Goal: Task Accomplishment & Management: Manage account settings

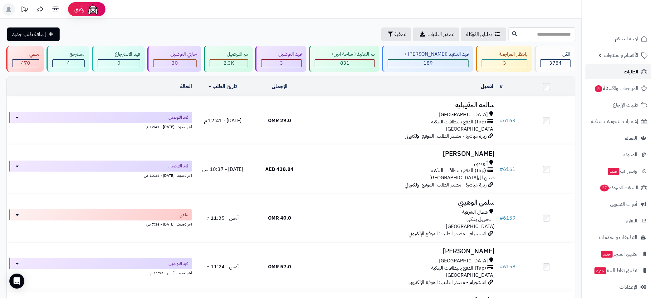
click at [629, 71] on span "الطلبات" at bounding box center [631, 71] width 14 height 9
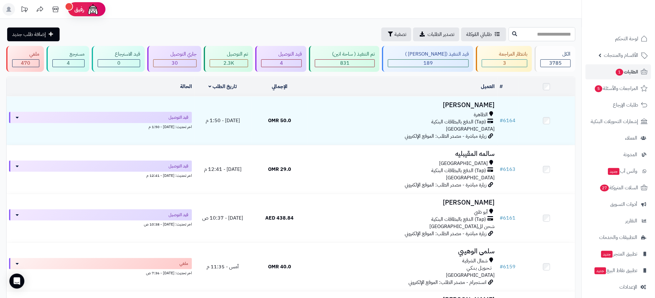
drag, startPoint x: 535, startPoint y: 28, endPoint x: 530, endPoint y: 29, distance: 4.4
click at [535, 28] on input "text" at bounding box center [542, 34] width 67 height 14
type input "****"
click at [627, 71] on span "الطلبات 1" at bounding box center [626, 71] width 23 height 9
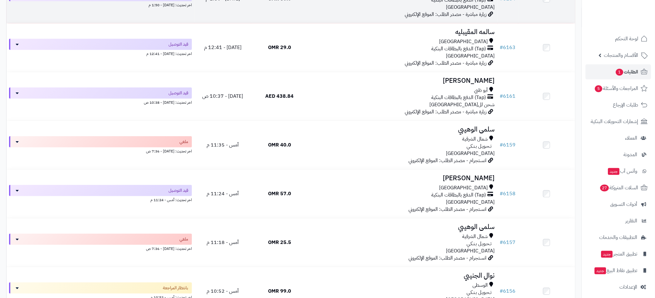
scroll to position [281, 0]
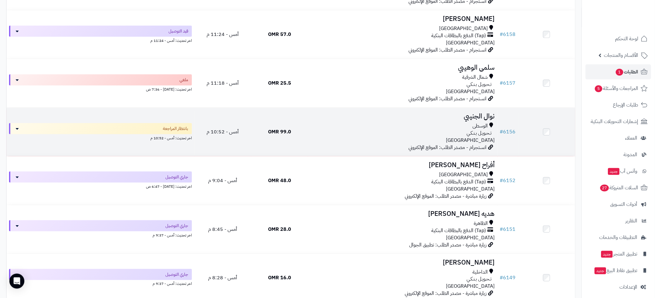
click at [370, 118] on h3 "نوال الجنيبي" at bounding box center [402, 116] width 184 height 7
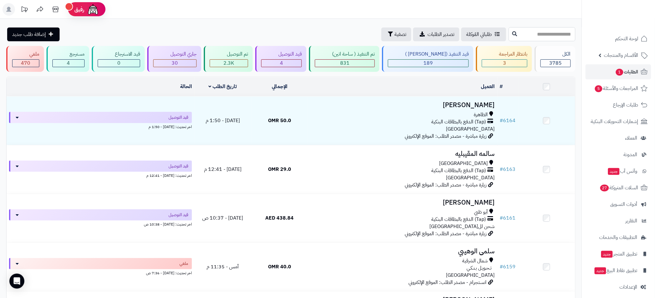
click at [519, 35] on input "text" at bounding box center [542, 34] width 67 height 14
type input "*"
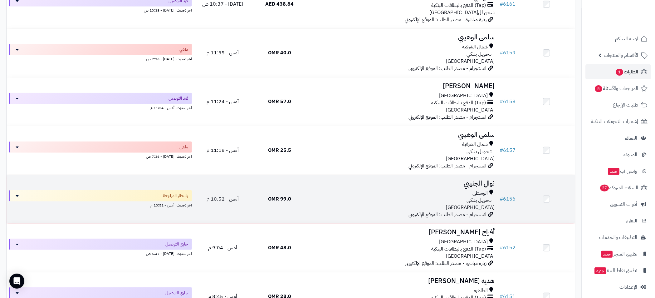
scroll to position [281, 0]
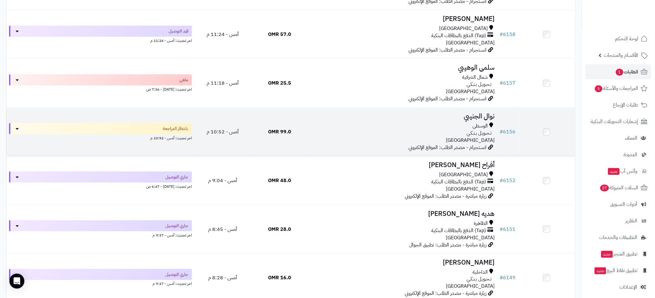
click at [404, 122] on div "الوسطى" at bounding box center [402, 125] width 184 height 7
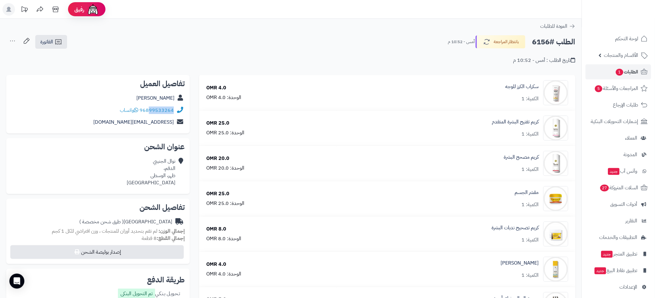
drag, startPoint x: 174, startPoint y: 113, endPoint x: 150, endPoint y: 114, distance: 23.7
click at [150, 114] on div "96899533264 واتساب" at bounding box center [97, 110] width 173 height 12
copy link "99533264"
click at [616, 73] on span "1" at bounding box center [620, 71] width 8 height 7
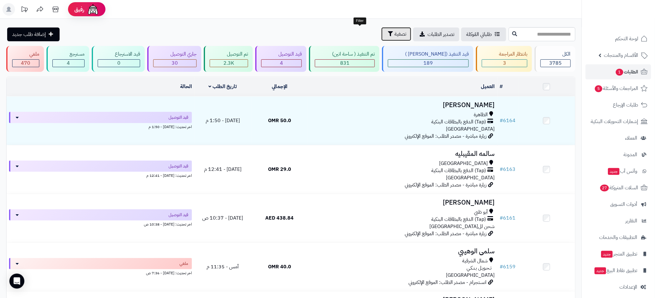
click at [381, 34] on button "تصفية" at bounding box center [396, 34] width 30 height 14
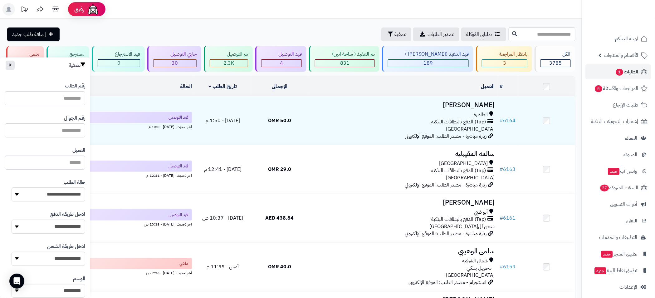
click at [57, 124] on input "text" at bounding box center [45, 130] width 80 height 14
paste input "********"
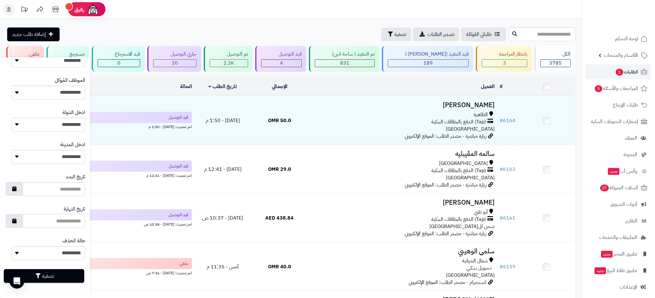
type input "********"
click at [59, 274] on button "تصفية" at bounding box center [44, 276] width 80 height 14
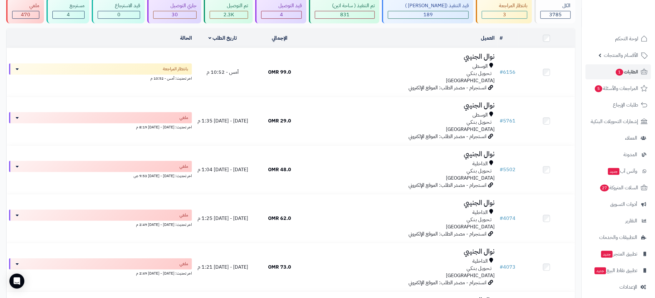
scroll to position [44, 0]
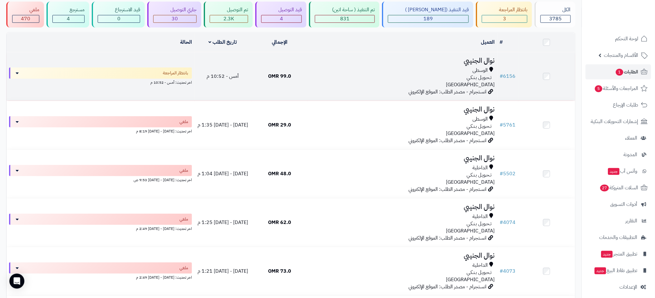
click at [378, 76] on div "تـحـويـل بـنـكـي" at bounding box center [402, 77] width 184 height 7
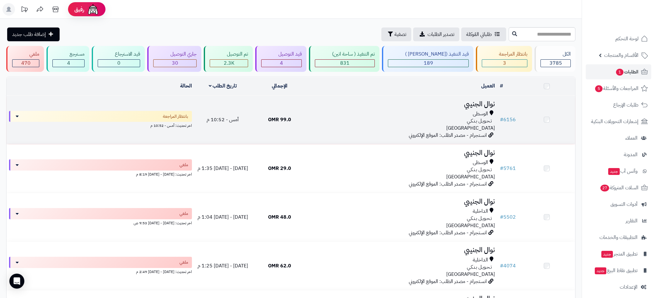
scroll to position [44, 0]
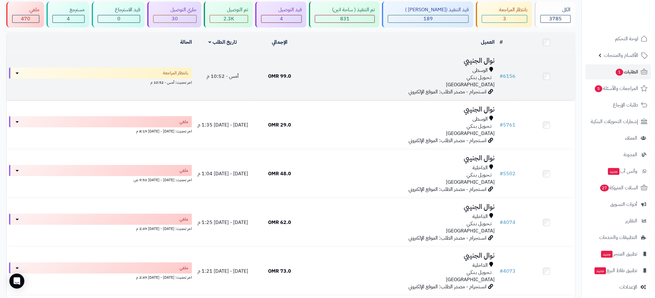
click at [397, 67] on div "الوسطى" at bounding box center [402, 70] width 184 height 7
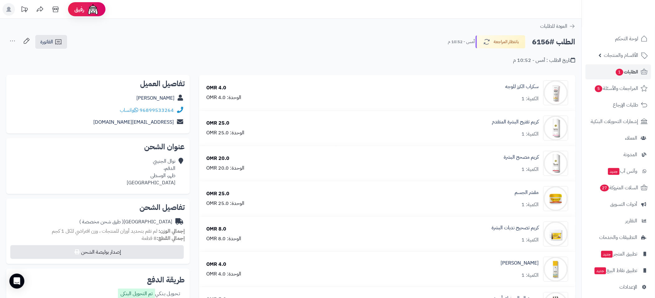
click at [538, 39] on h2 "الطلب #6156" at bounding box center [553, 42] width 43 height 13
copy h2 "6156"
drag, startPoint x: 625, startPoint y: 125, endPoint x: 602, endPoint y: 131, distance: 23.4
click at [602, 131] on ul "لوحة التحكم الأقسام والمنتجات المنتجات الأقسام الماركات مواصفات المنتجات مواصفا…" at bounding box center [618, 162] width 73 height 263
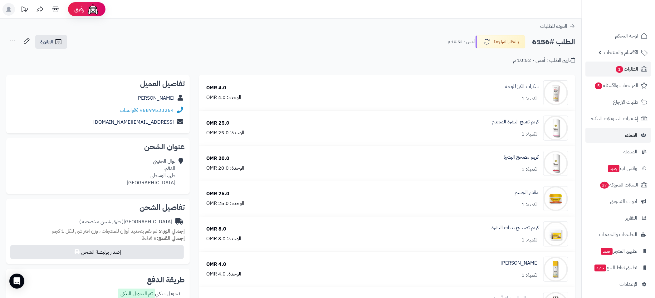
scroll to position [4, 0]
click at [634, 66] on span "الطلبات 1" at bounding box center [626, 67] width 23 height 9
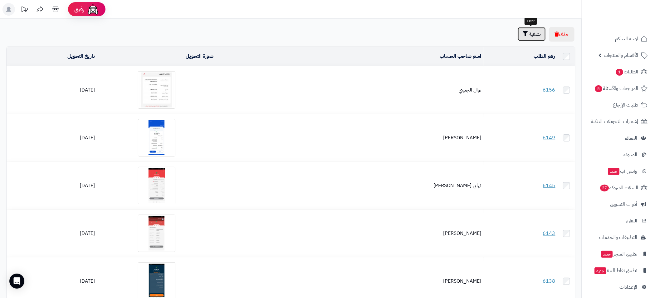
click at [533, 39] on button "تصفية" at bounding box center [532, 34] width 28 height 14
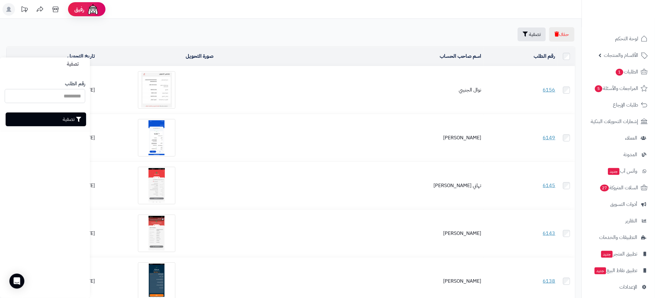
click at [70, 92] on input "رقم الطلب" at bounding box center [45, 96] width 80 height 14
paste input "****"
type input "****"
click at [68, 116] on button "تصفية" at bounding box center [46, 119] width 80 height 14
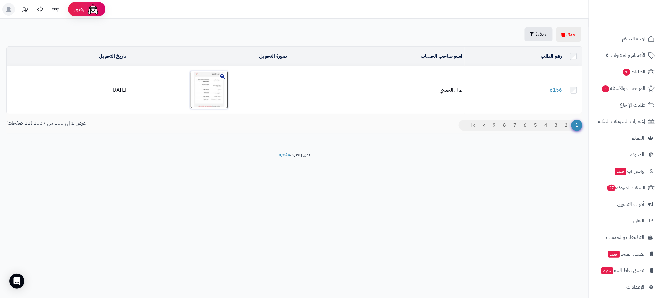
click at [209, 89] on img at bounding box center [208, 89] width 37 height 37
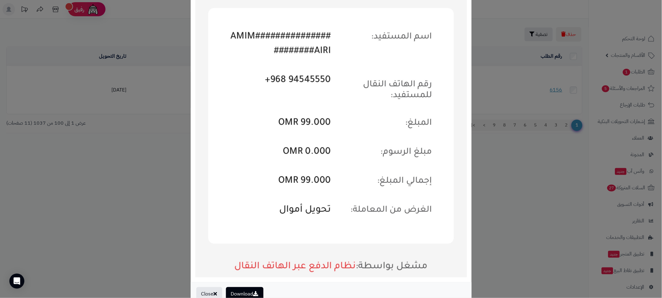
scroll to position [76, 0]
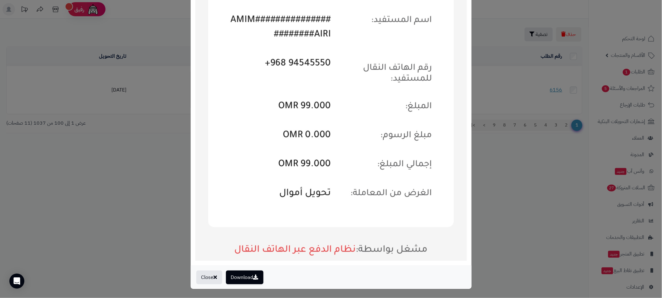
click at [550, 164] on div "× Payment Image Download Close" at bounding box center [331, 149] width 662 height 298
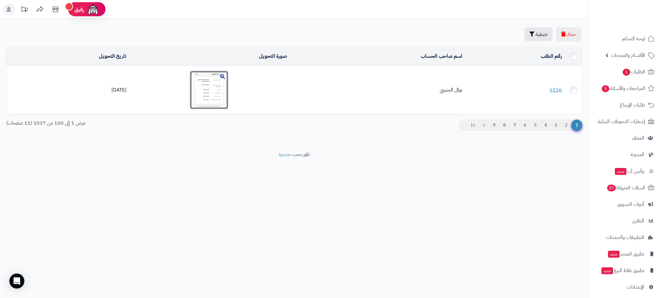
click at [210, 85] on img at bounding box center [208, 89] width 37 height 37
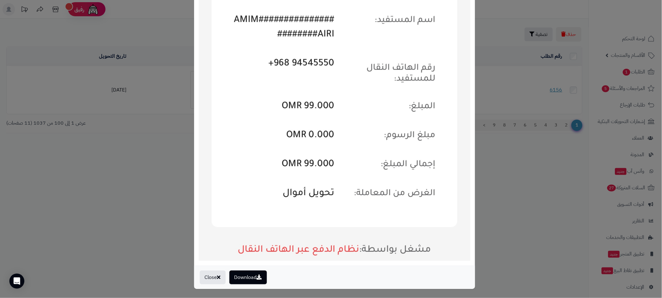
click at [517, 165] on div "× Payment Image Download Close" at bounding box center [331, 149] width 662 height 298
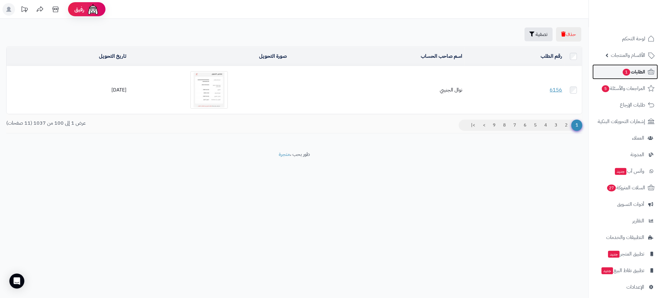
click at [629, 75] on span "الطلبات 1" at bounding box center [633, 71] width 23 height 9
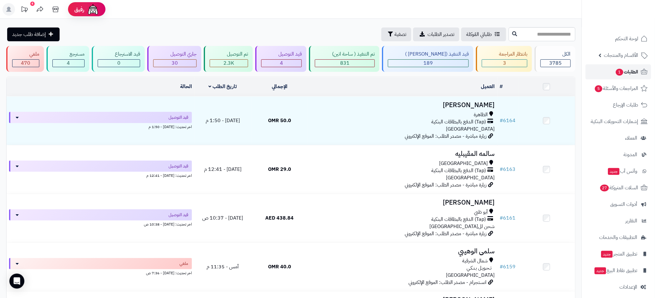
click at [633, 69] on span "الطلبات 1" at bounding box center [626, 71] width 23 height 9
click at [603, 56] on link "الأقسام والمنتجات" at bounding box center [619, 55] width 66 height 15
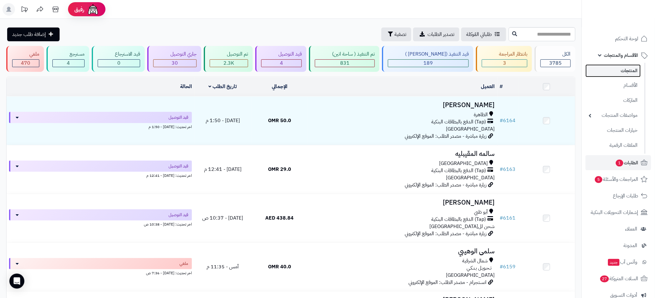
click at [628, 72] on link "المنتجات" at bounding box center [613, 70] width 55 height 13
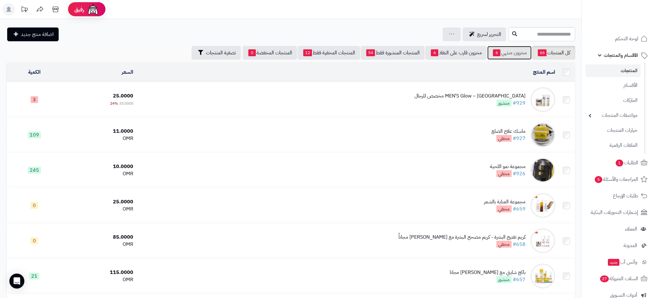
click at [506, 54] on link "مخزون منتهي 6" at bounding box center [509, 53] width 44 height 14
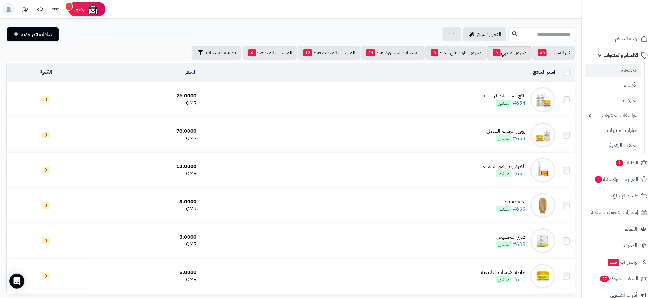
click at [625, 72] on link "المنتجات" at bounding box center [613, 70] width 55 height 13
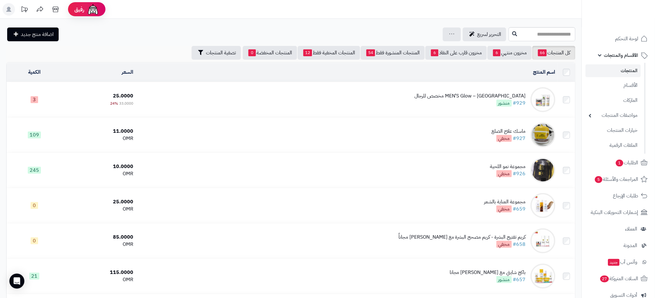
click at [631, 71] on link "المنتجات" at bounding box center [613, 70] width 55 height 13
click at [515, 53] on link "مخزون منتهي 6" at bounding box center [509, 53] width 44 height 14
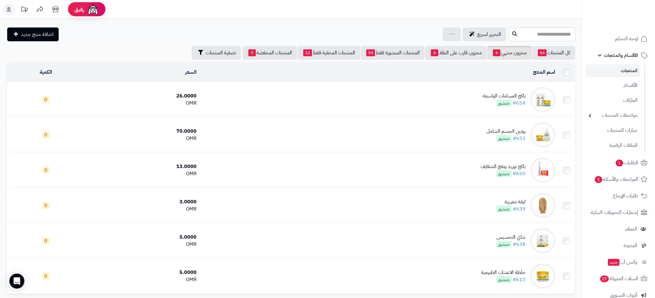
click at [287, 98] on td "باكج المسامات الواسعة #654 منشور" at bounding box center [378, 99] width 358 height 35
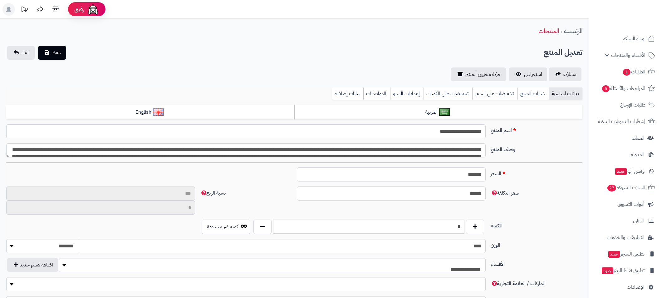
select select
type input "**"
type input "*********"
type input "*****"
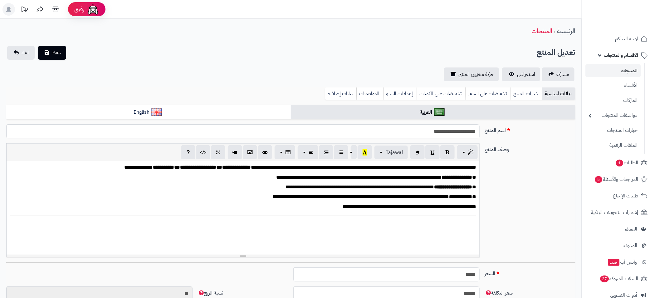
scroll to position [0, 7]
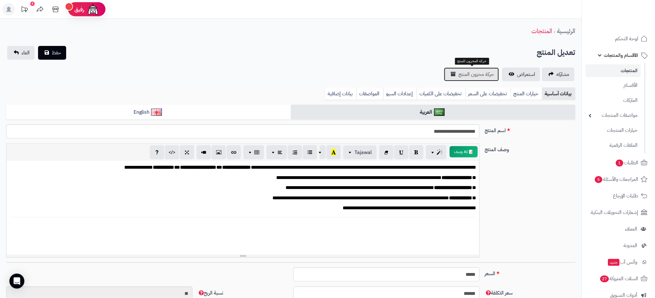
click at [473, 74] on span "حركة مخزون المنتج" at bounding box center [476, 74] width 36 height 7
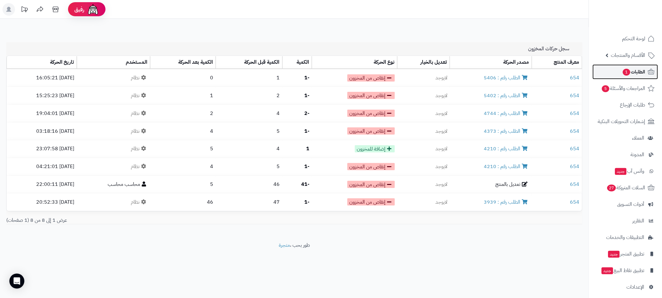
click at [627, 70] on span "1" at bounding box center [626, 72] width 7 height 7
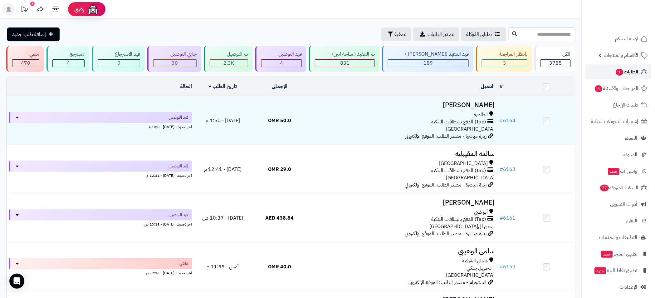
click at [633, 69] on span "الطلبات 1" at bounding box center [626, 71] width 23 height 9
